Goal: Information Seeking & Learning: Understand process/instructions

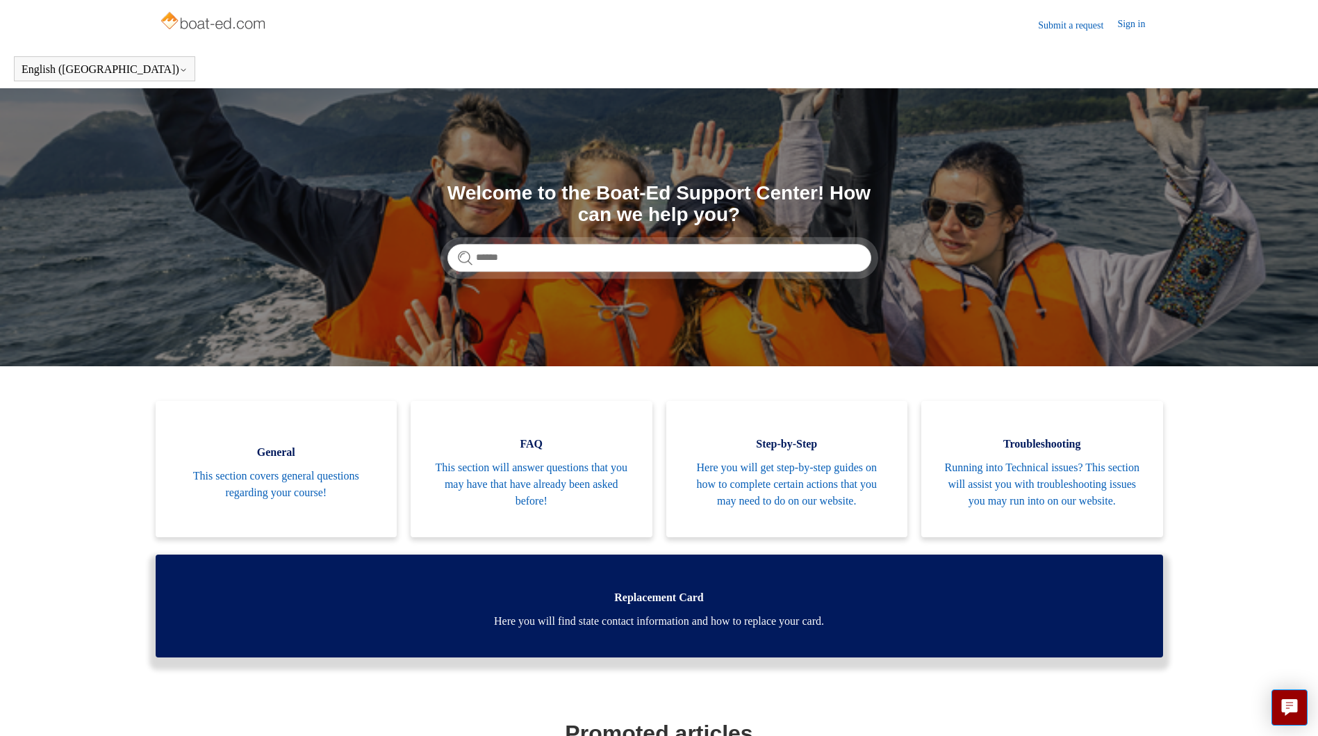
scroll to position [205, 0]
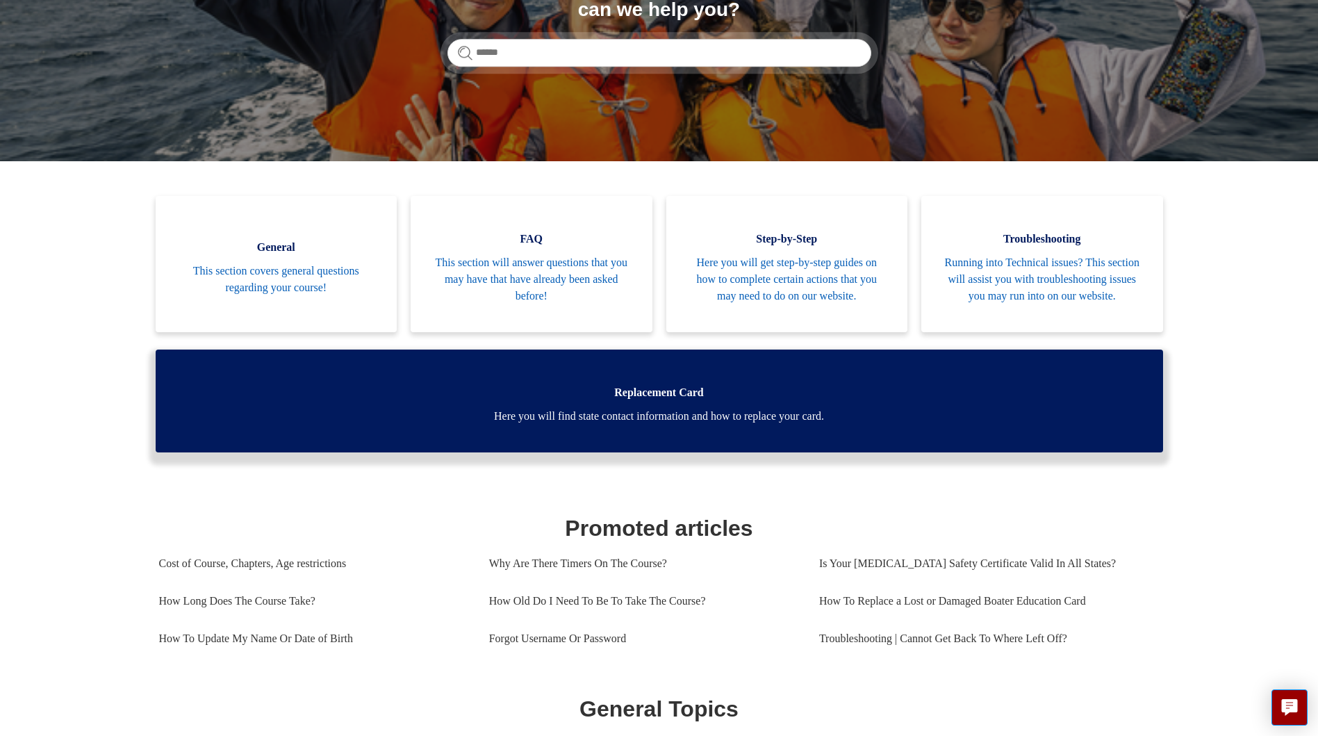
click at [720, 420] on span "Here you will find state contact information and how to replace your card." at bounding box center [659, 416] width 966 height 17
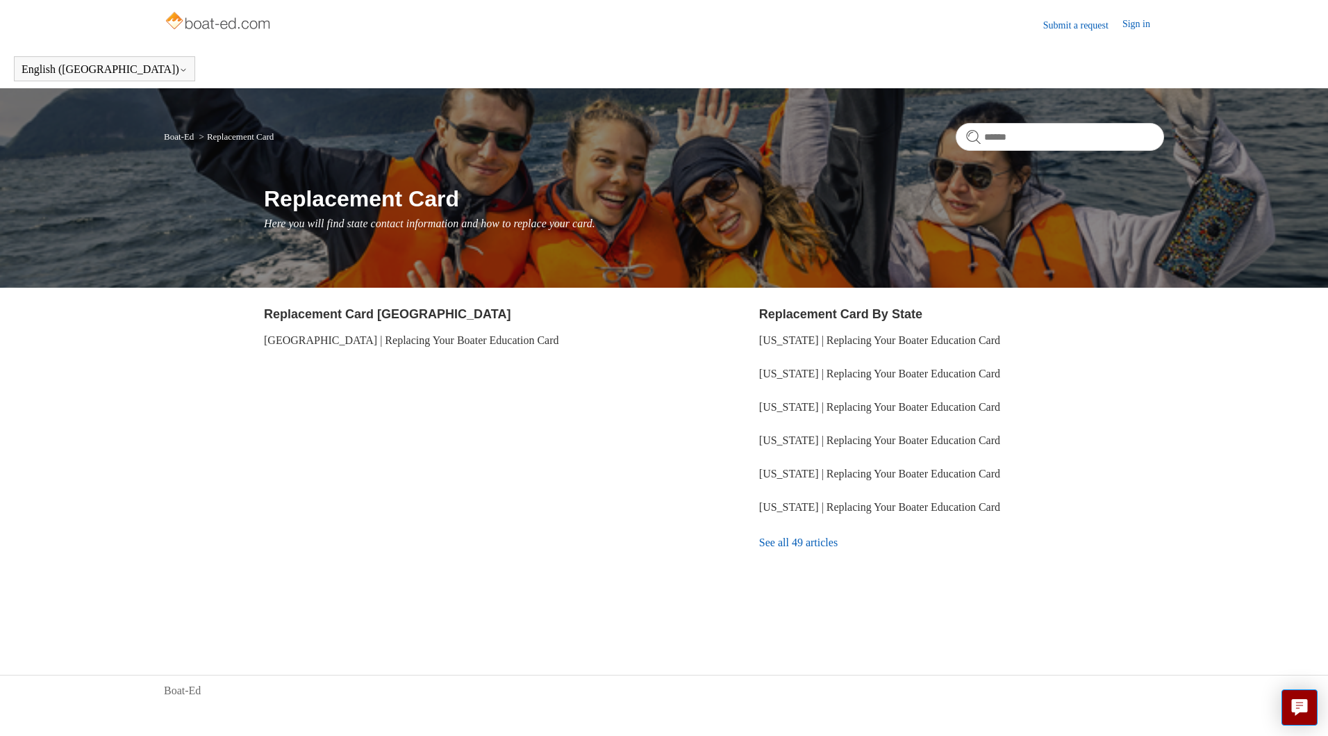
click at [816, 544] on link "See all 49 articles" at bounding box center [961, 543] width 405 height 38
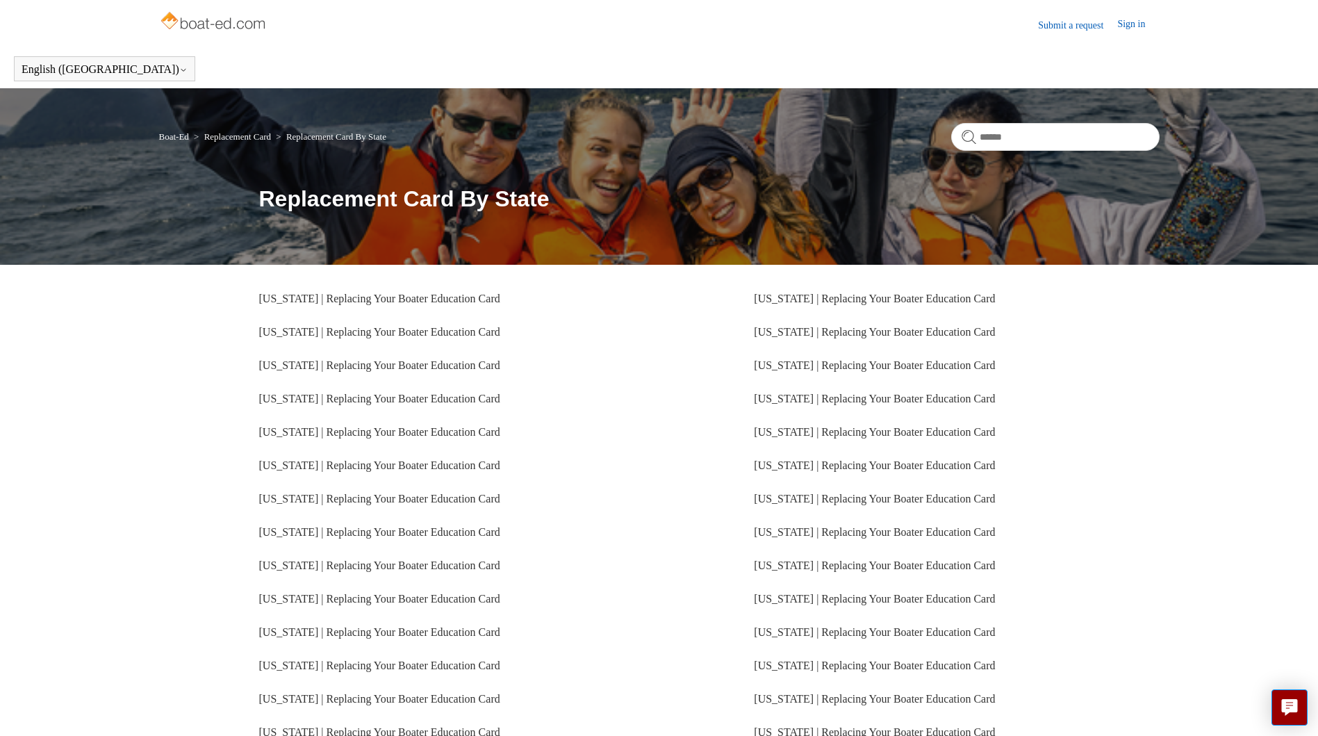
scroll to position [169, 0]
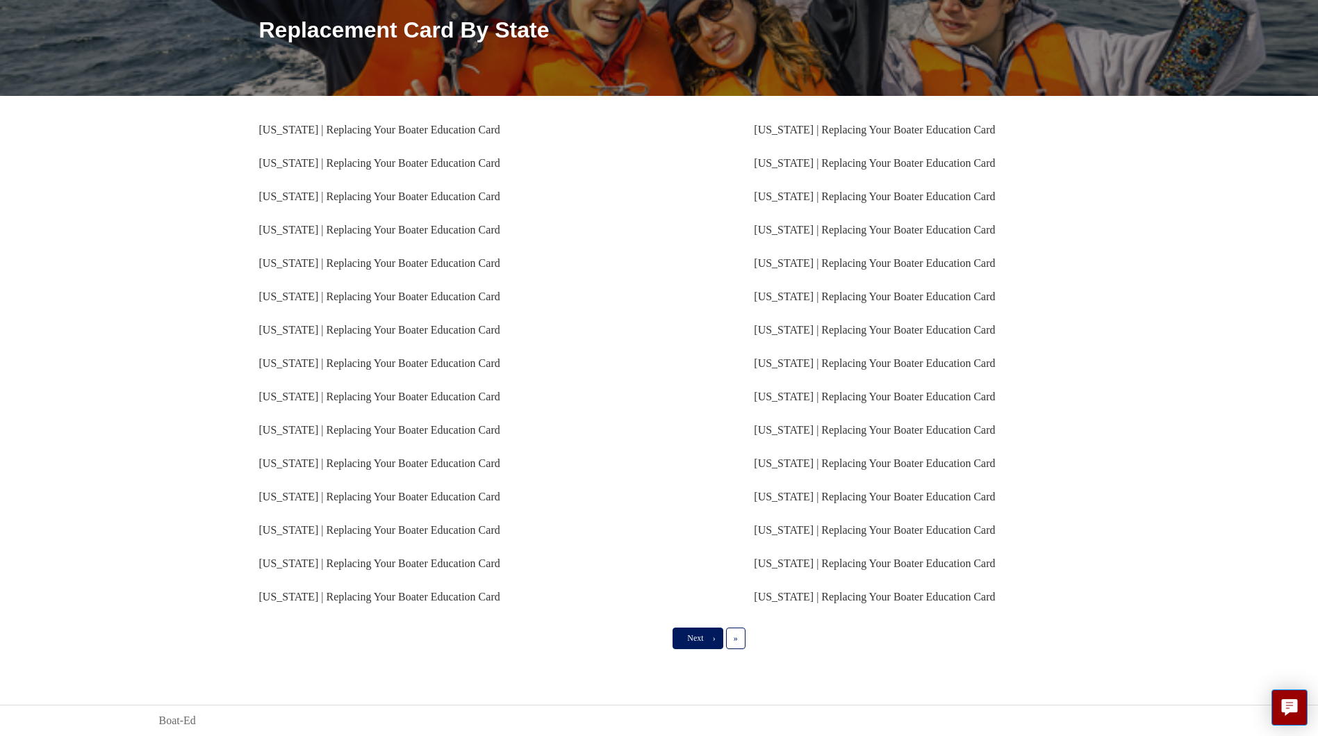
click at [699, 629] on link "Next ›" at bounding box center [697, 637] width 50 height 21
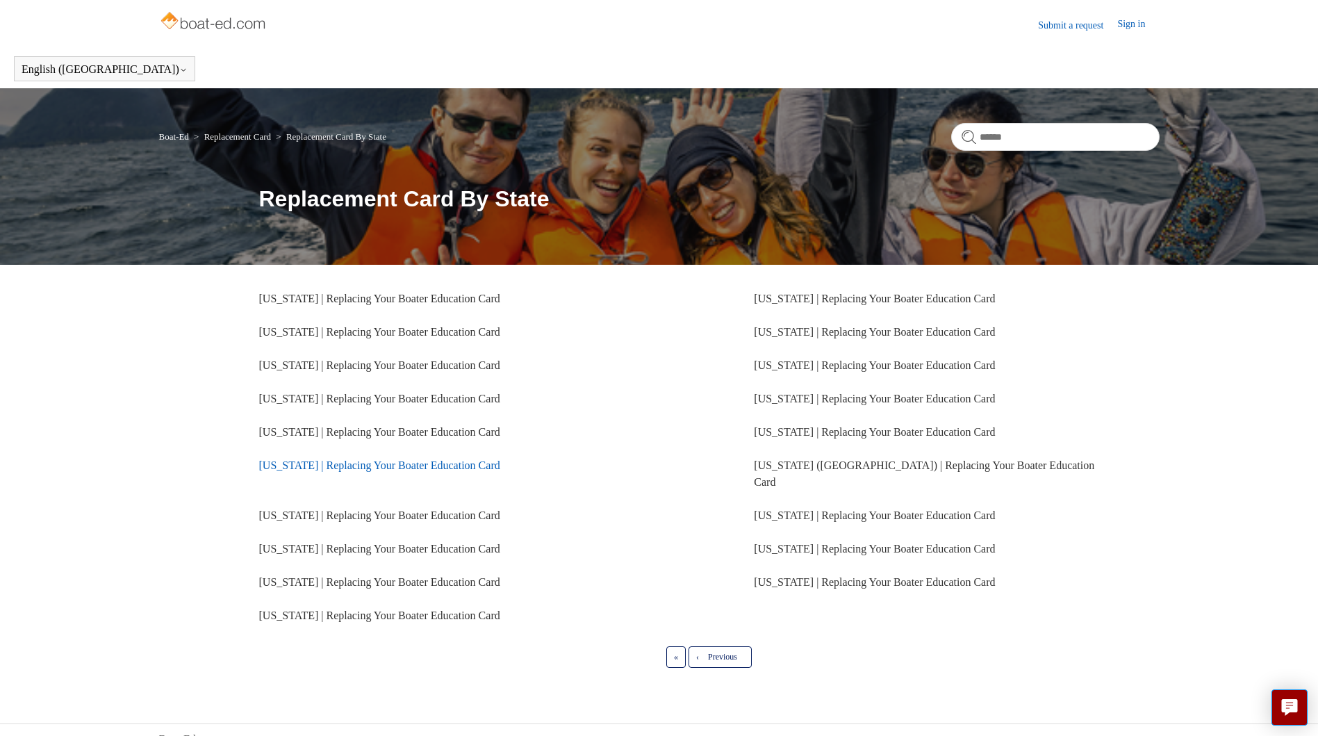
click at [350, 462] on link "Florida | Replacing Your Boater Education Card" at bounding box center [379, 465] width 241 height 12
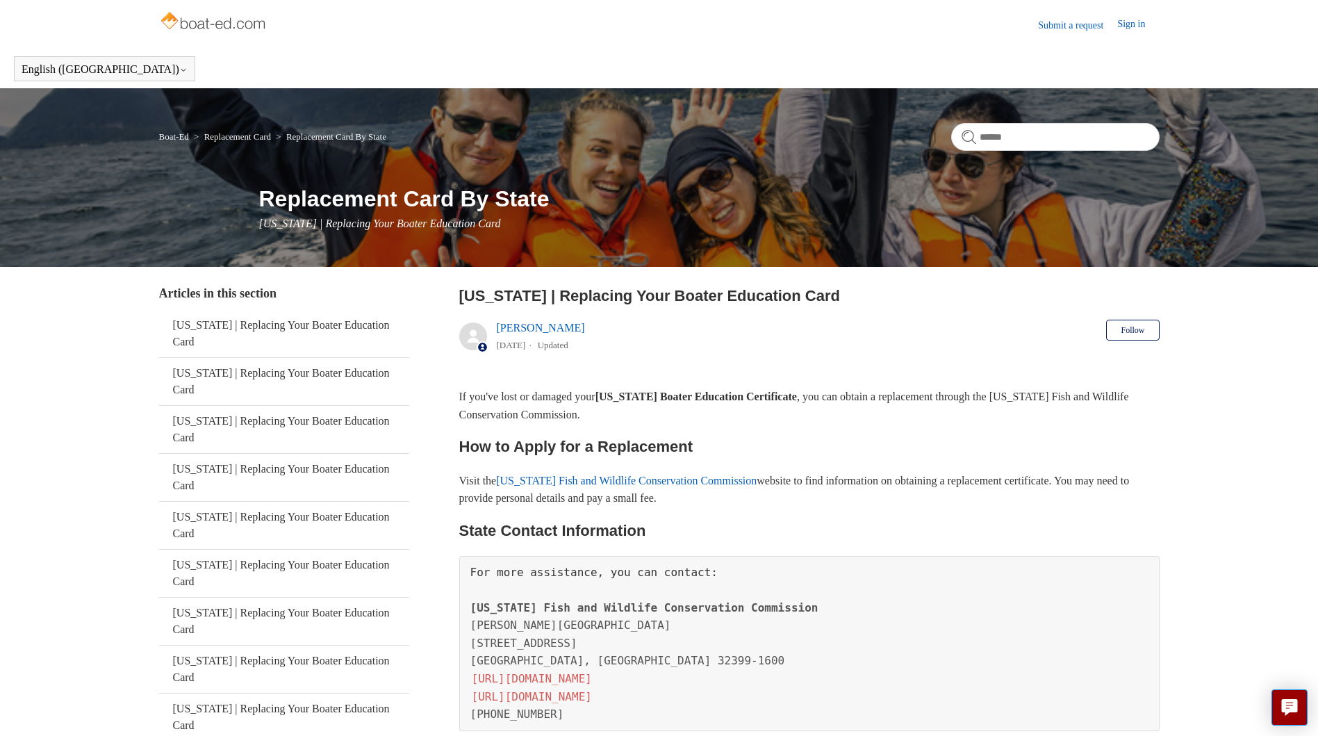
scroll to position [208, 0]
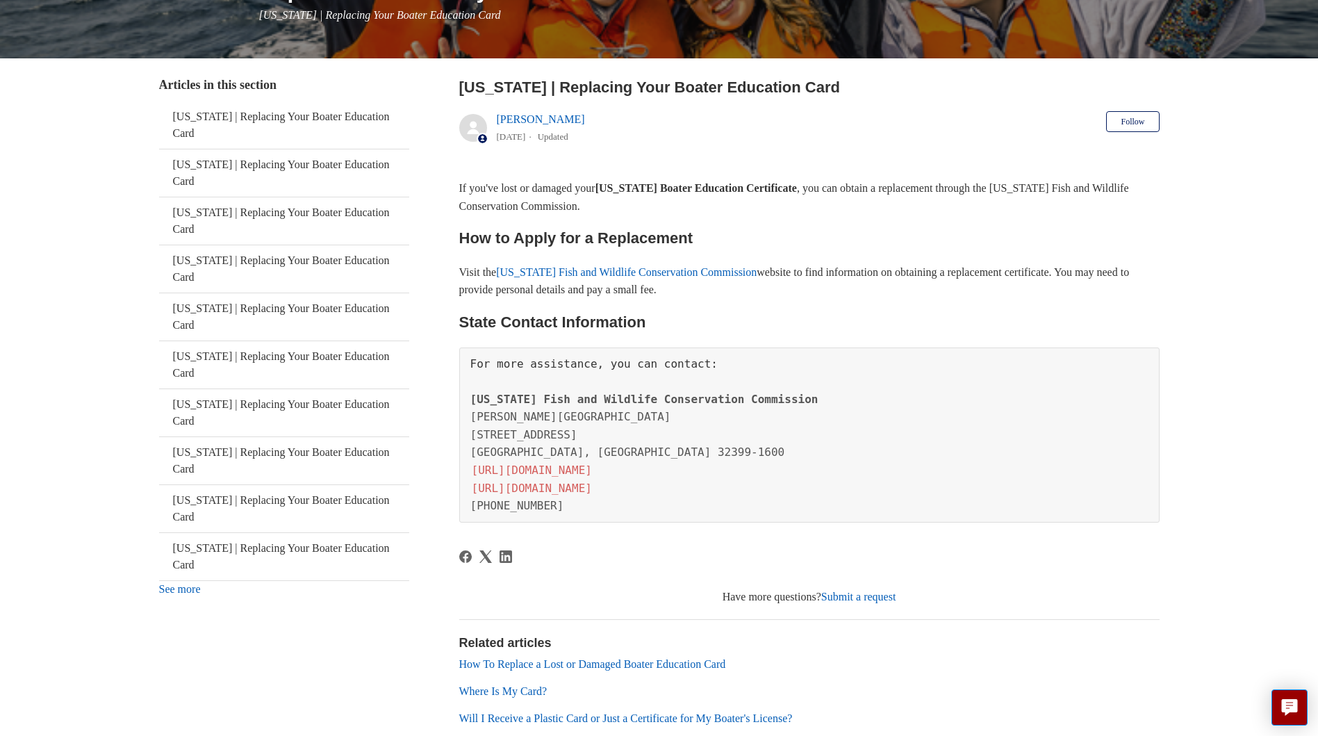
click at [632, 270] on link "[US_STATE] Fish and Wildlife Conservation Commission" at bounding box center [626, 272] width 260 height 12
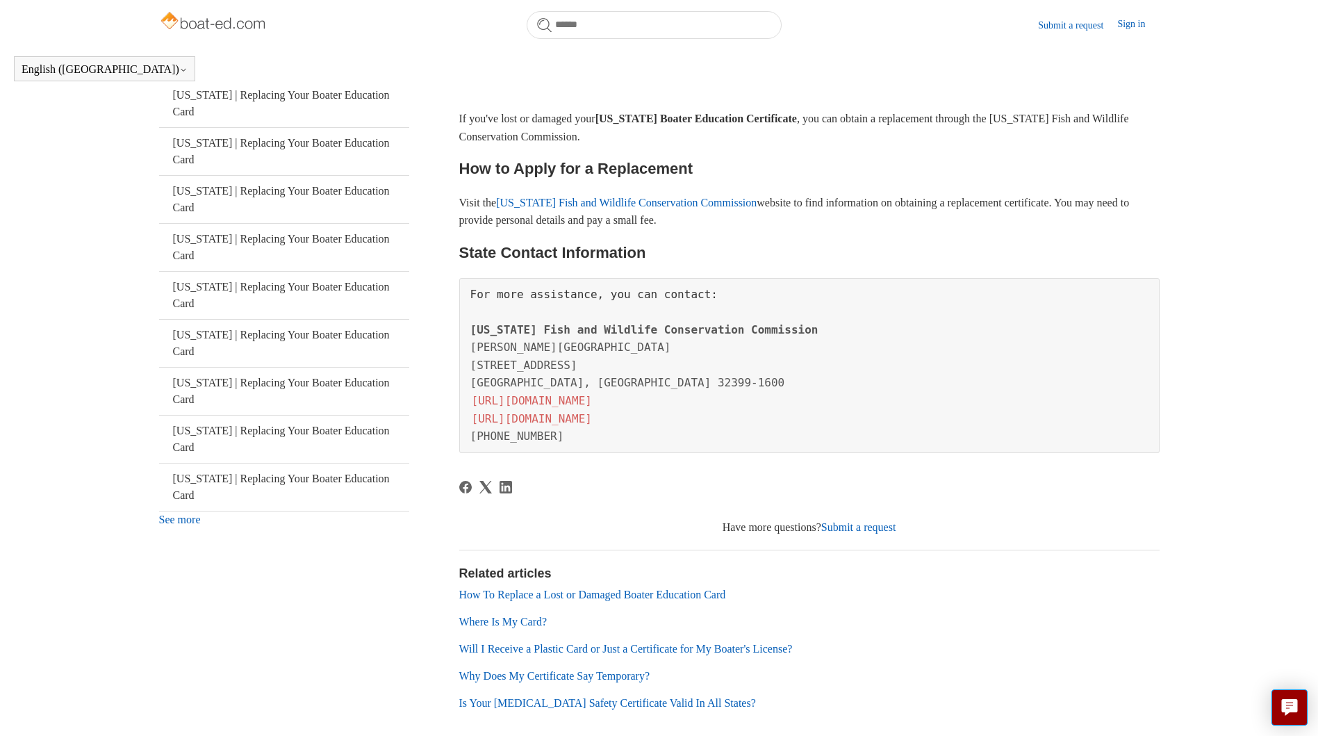
scroll to position [312, 0]
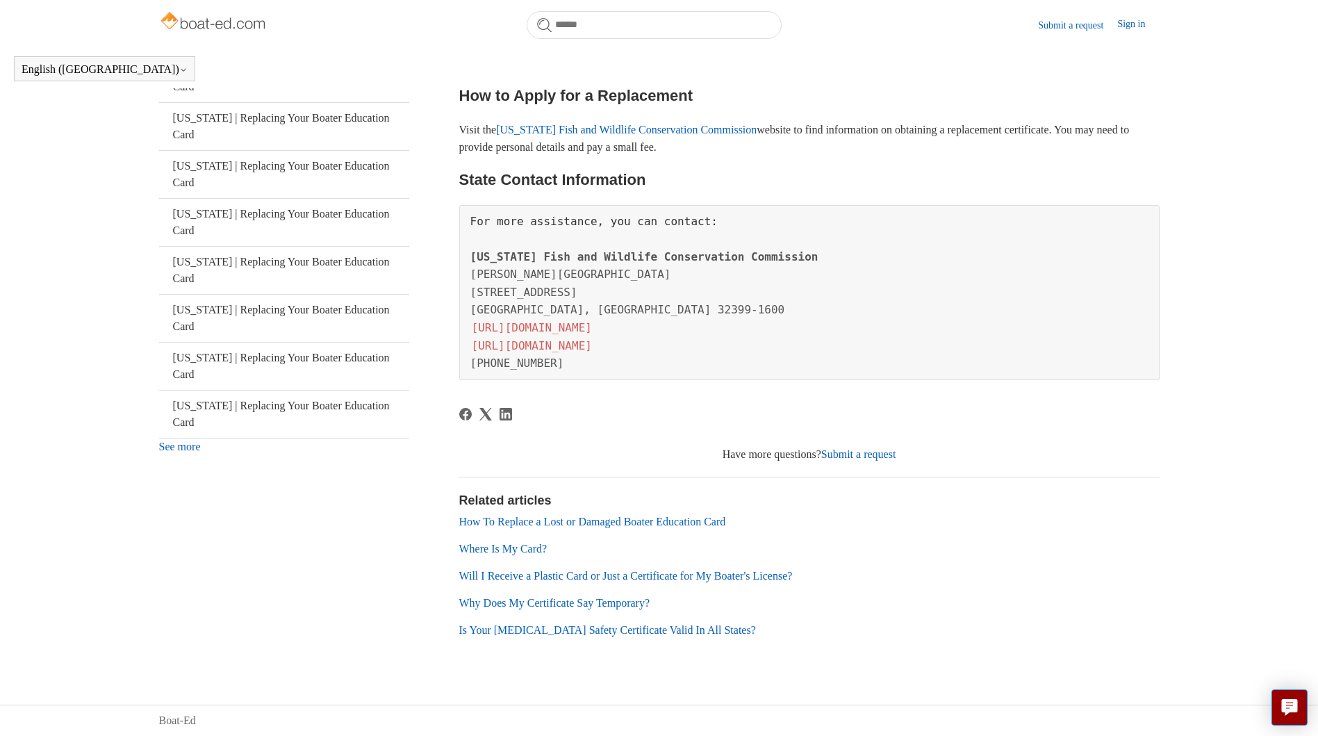
click at [597, 519] on link "How To Replace a Lost or Damaged Boater Education Card" at bounding box center [592, 521] width 267 height 12
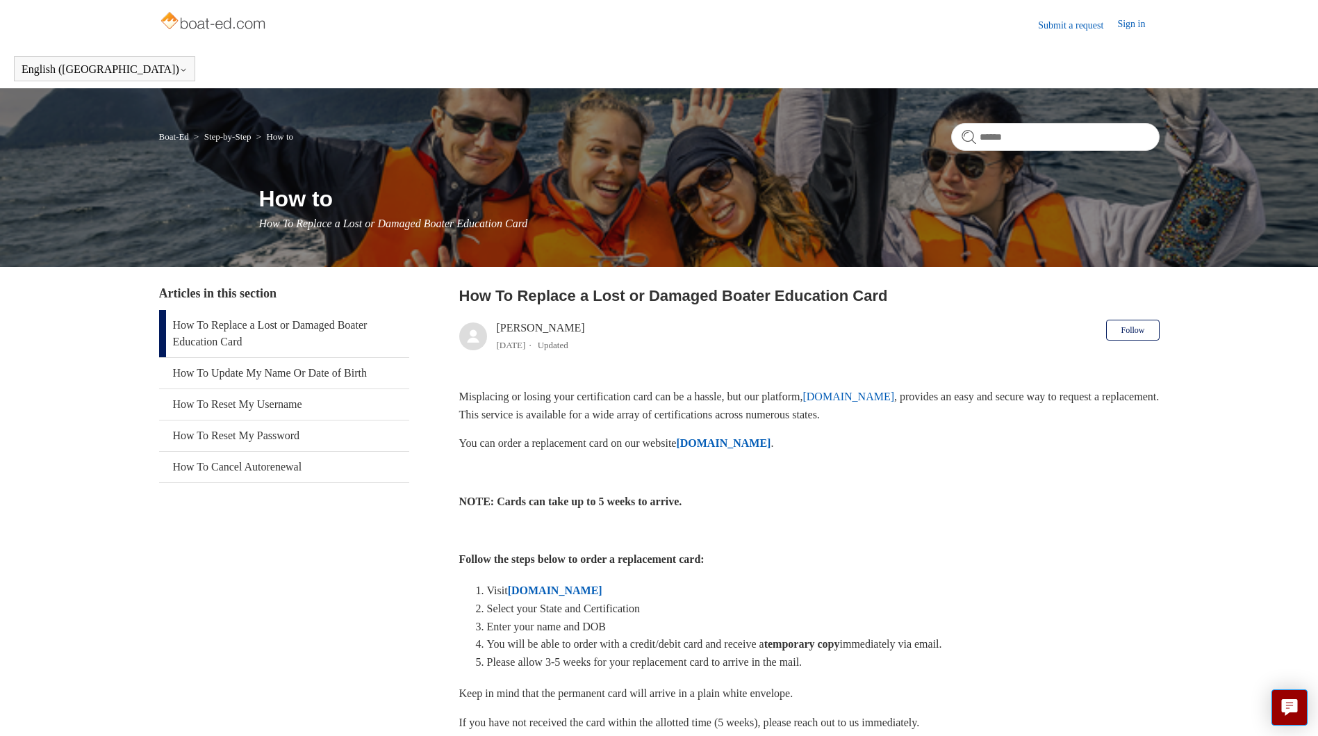
click at [733, 440] on strong "[DOMAIN_NAME]" at bounding box center [723, 443] width 94 height 12
